Goal: Download file/media

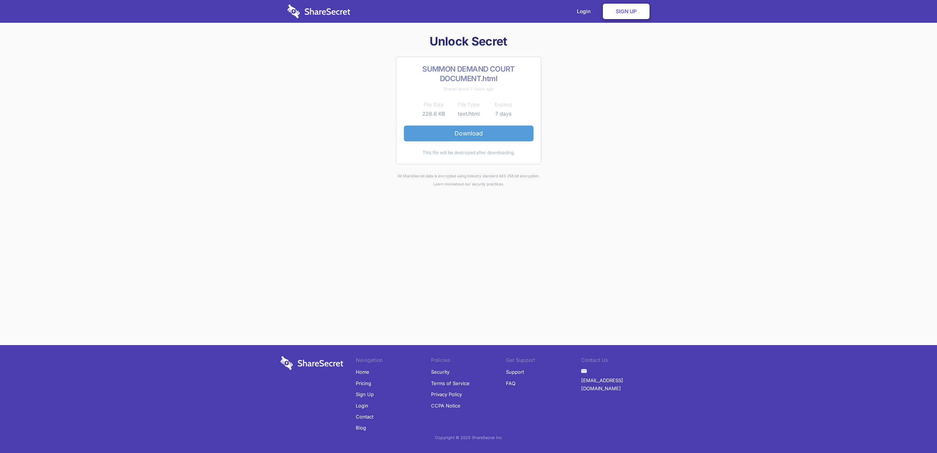
click at [479, 133] on link "Download" at bounding box center [469, 133] width 130 height 15
click at [576, 160] on div "Unlock Secret SUMMON DEMAND COURT DOCUMENT.html Shared about 2 hours ago File S…" at bounding box center [468, 111] width 382 height 154
